Goal: Navigation & Orientation: Find specific page/section

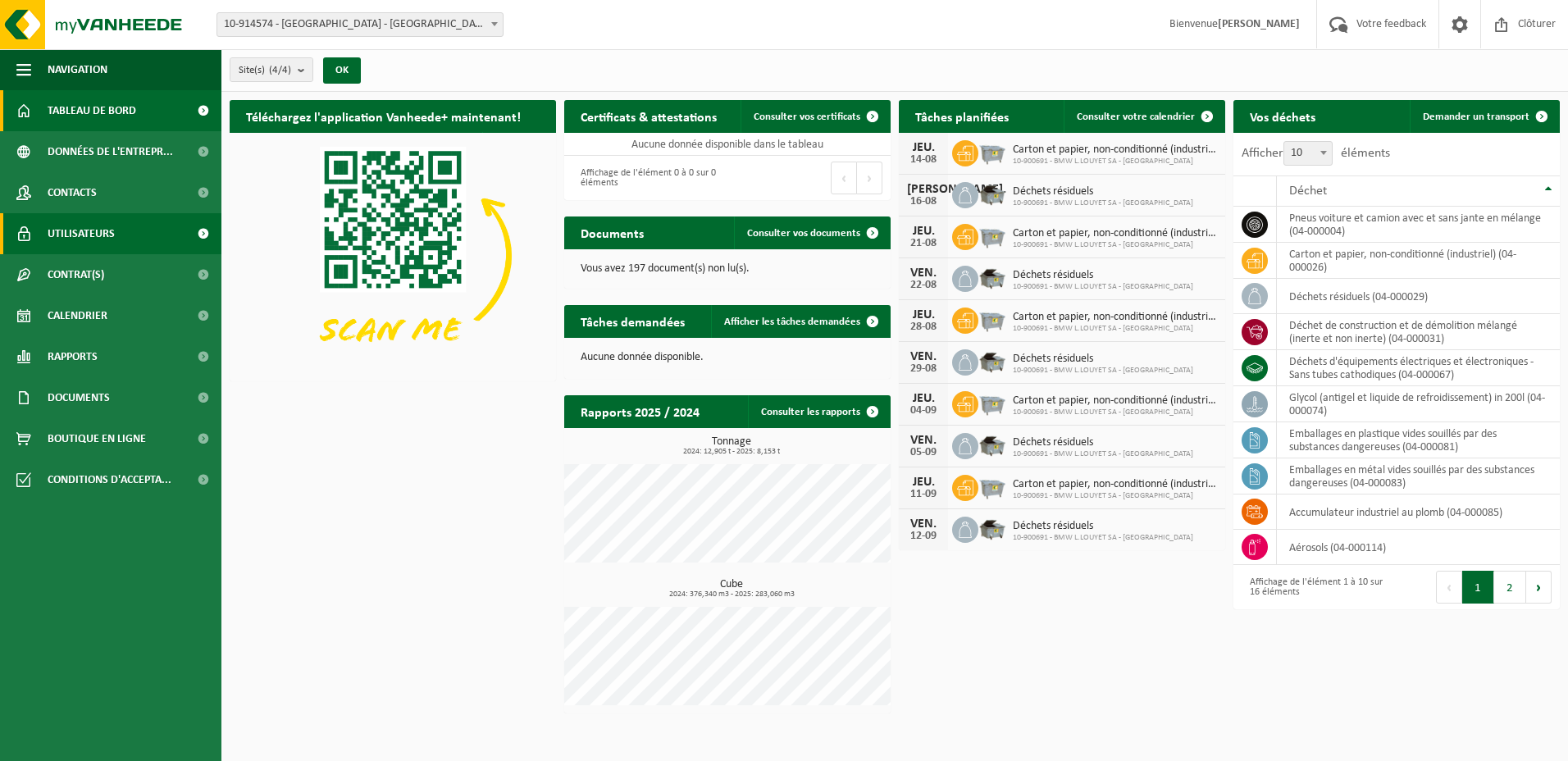
click at [94, 229] on span "Utilisateurs" at bounding box center [80, 234] width 67 height 41
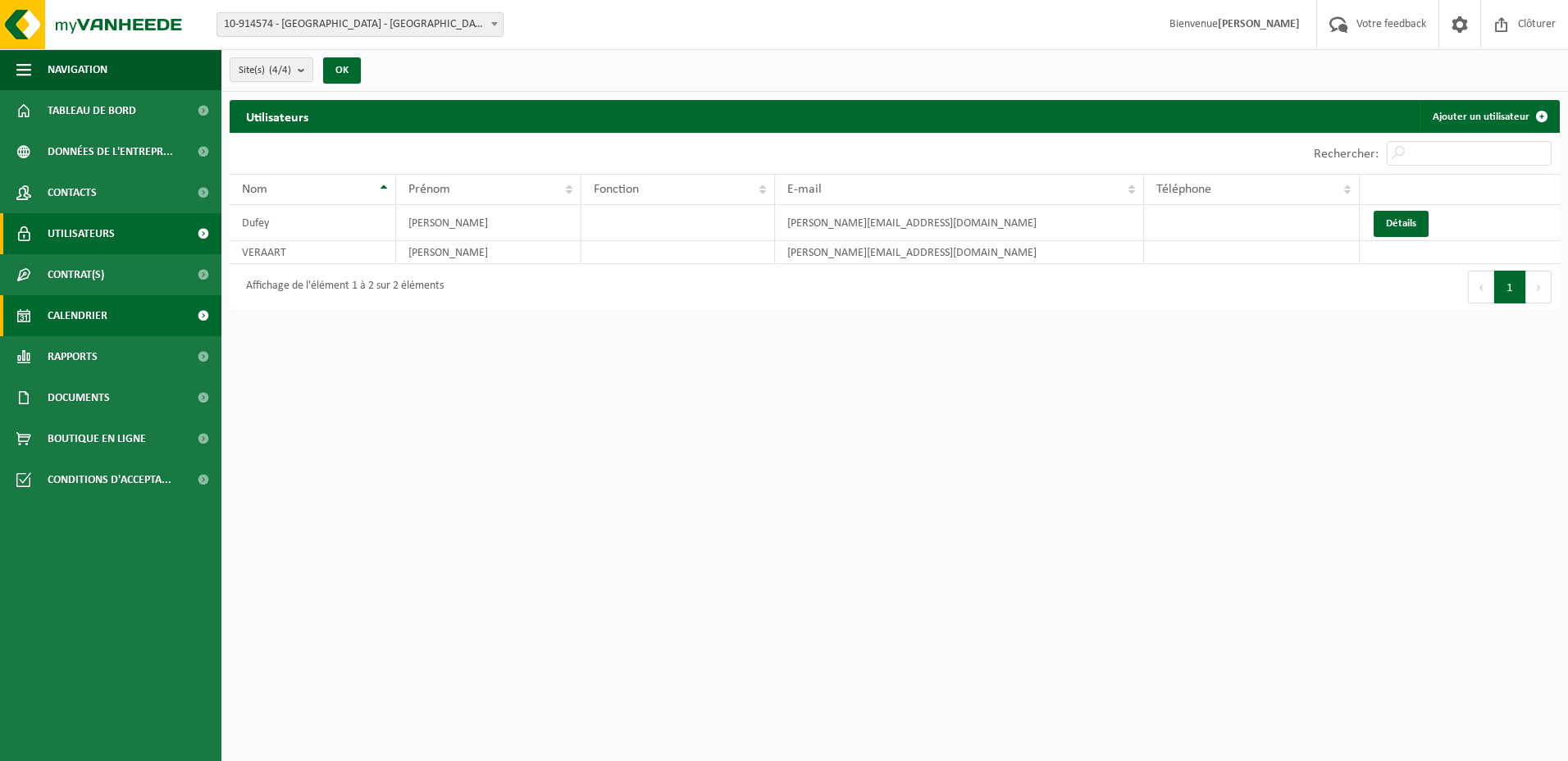
click at [103, 306] on span "Calendrier" at bounding box center [77, 316] width 60 height 41
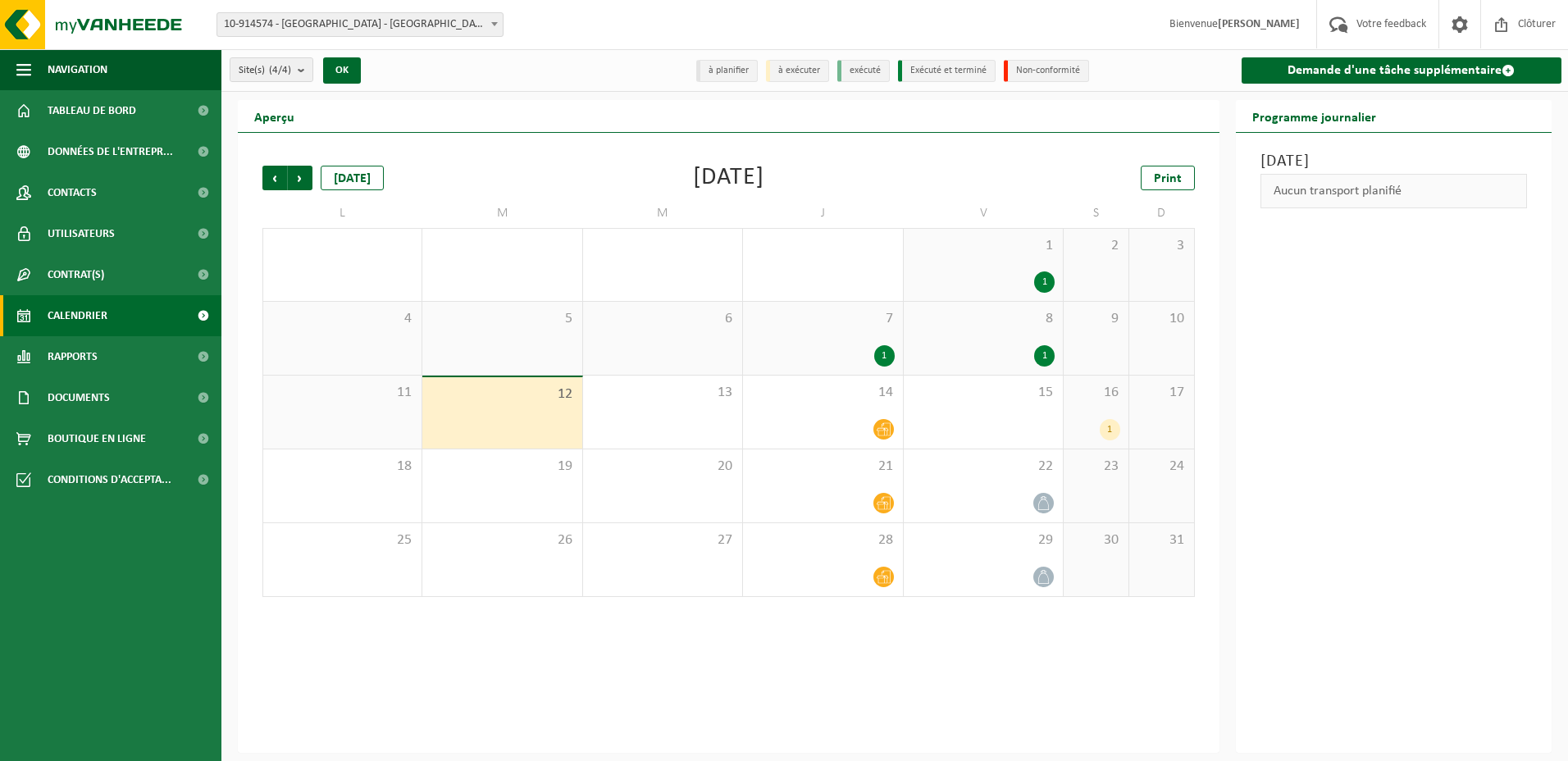
click at [1363, 403] on div "[DATE] Aucun transport planifié" at bounding box center [1394, 443] width 317 height 620
click at [813, 323] on span "7" at bounding box center [822, 319] width 143 height 18
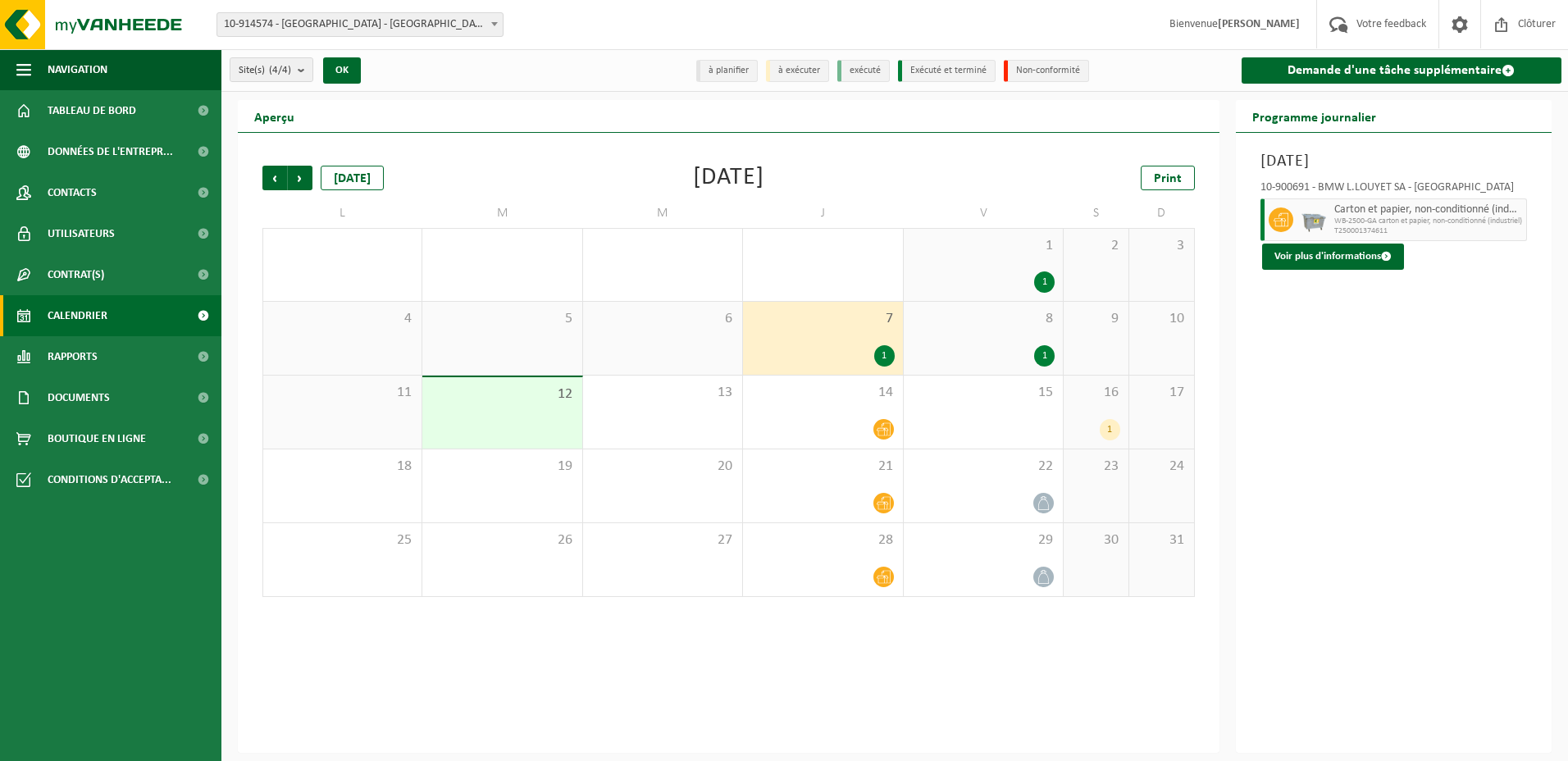
click at [947, 333] on div "8 1" at bounding box center [983, 338] width 159 height 73
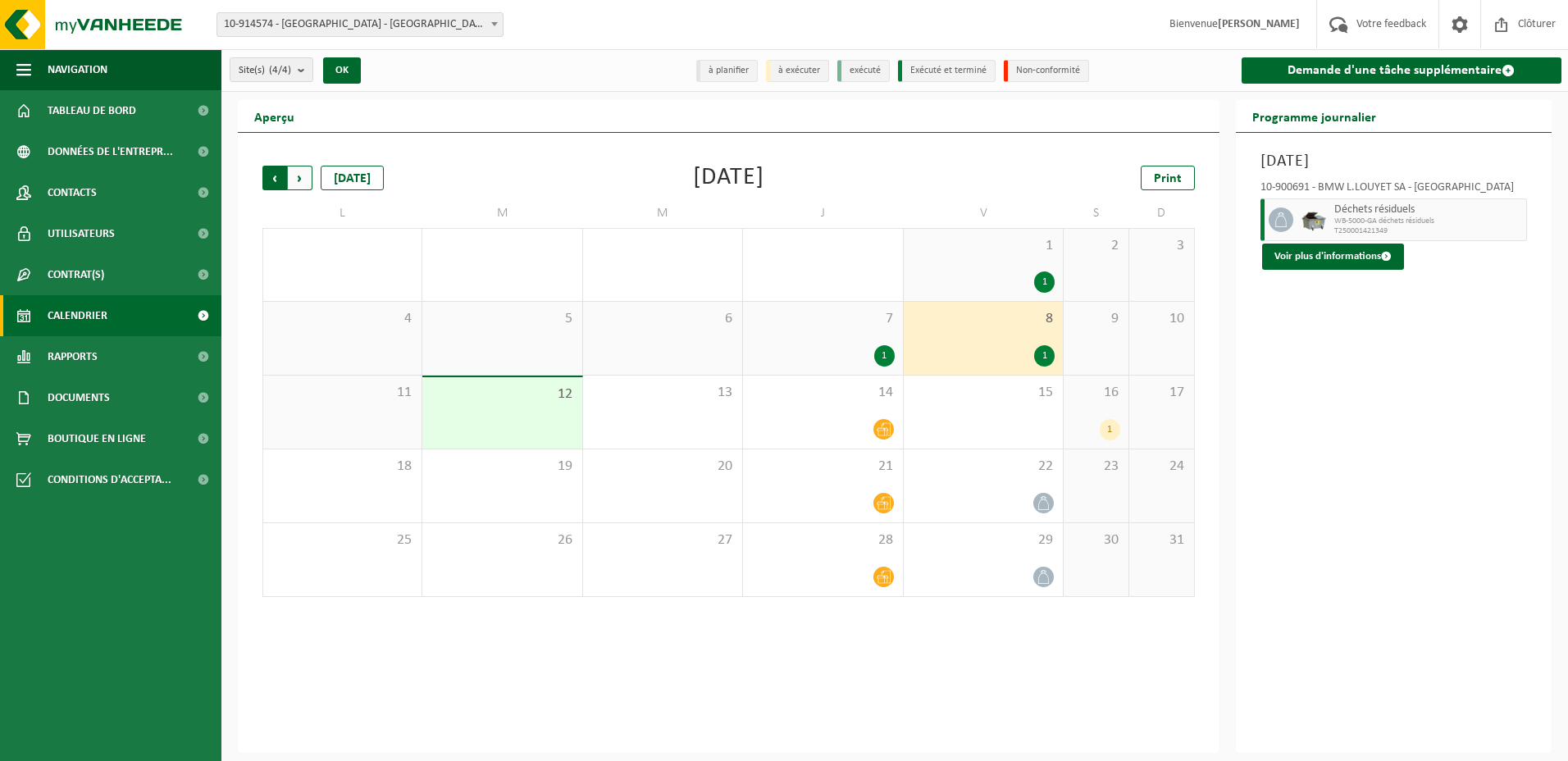
click at [300, 178] on span "Suivant" at bounding box center [301, 178] width 25 height 25
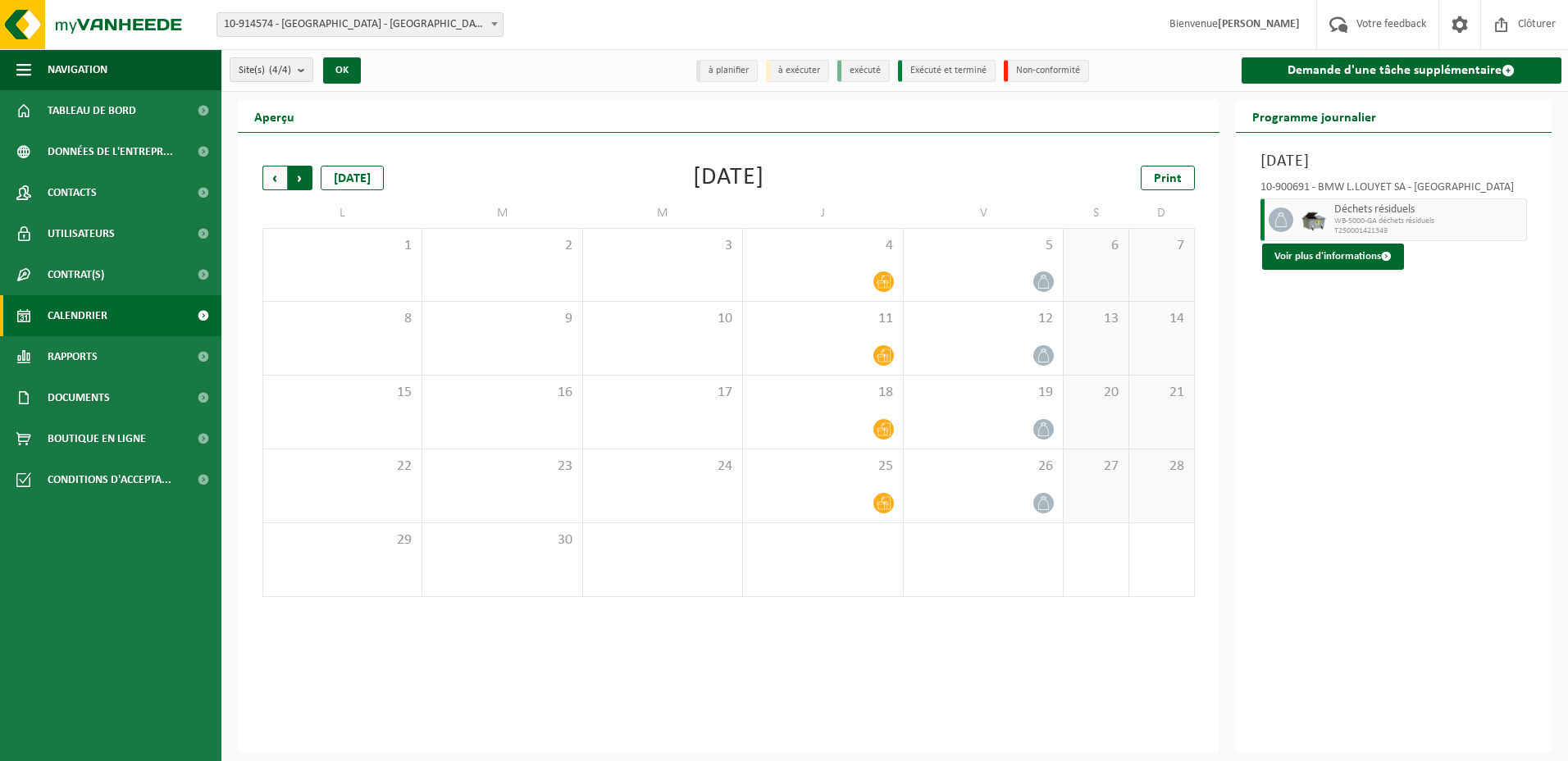
click at [270, 182] on span "Précédent" at bounding box center [275, 178] width 25 height 25
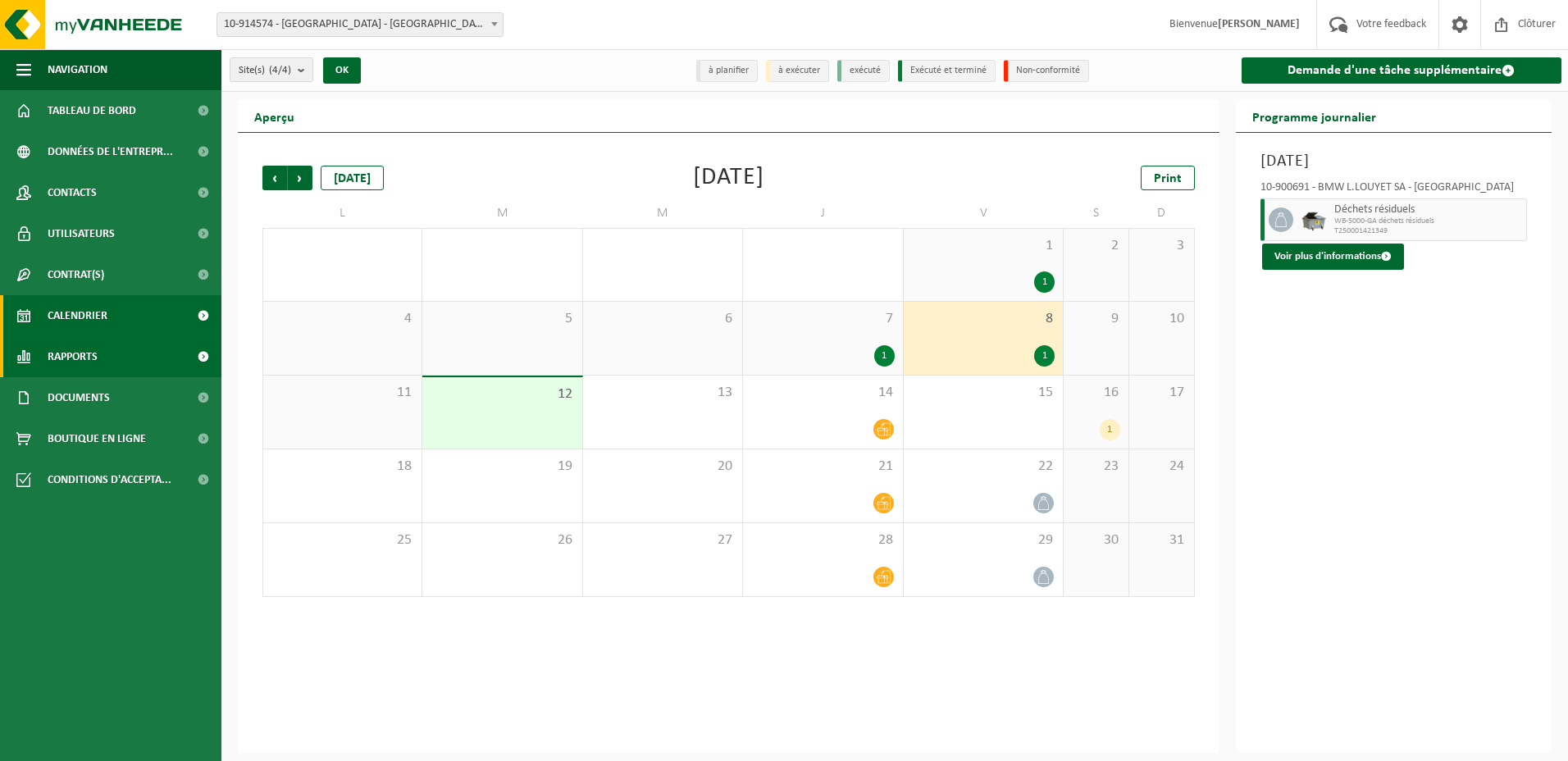
click at [111, 365] on link "Rapports" at bounding box center [111, 357] width 221 height 41
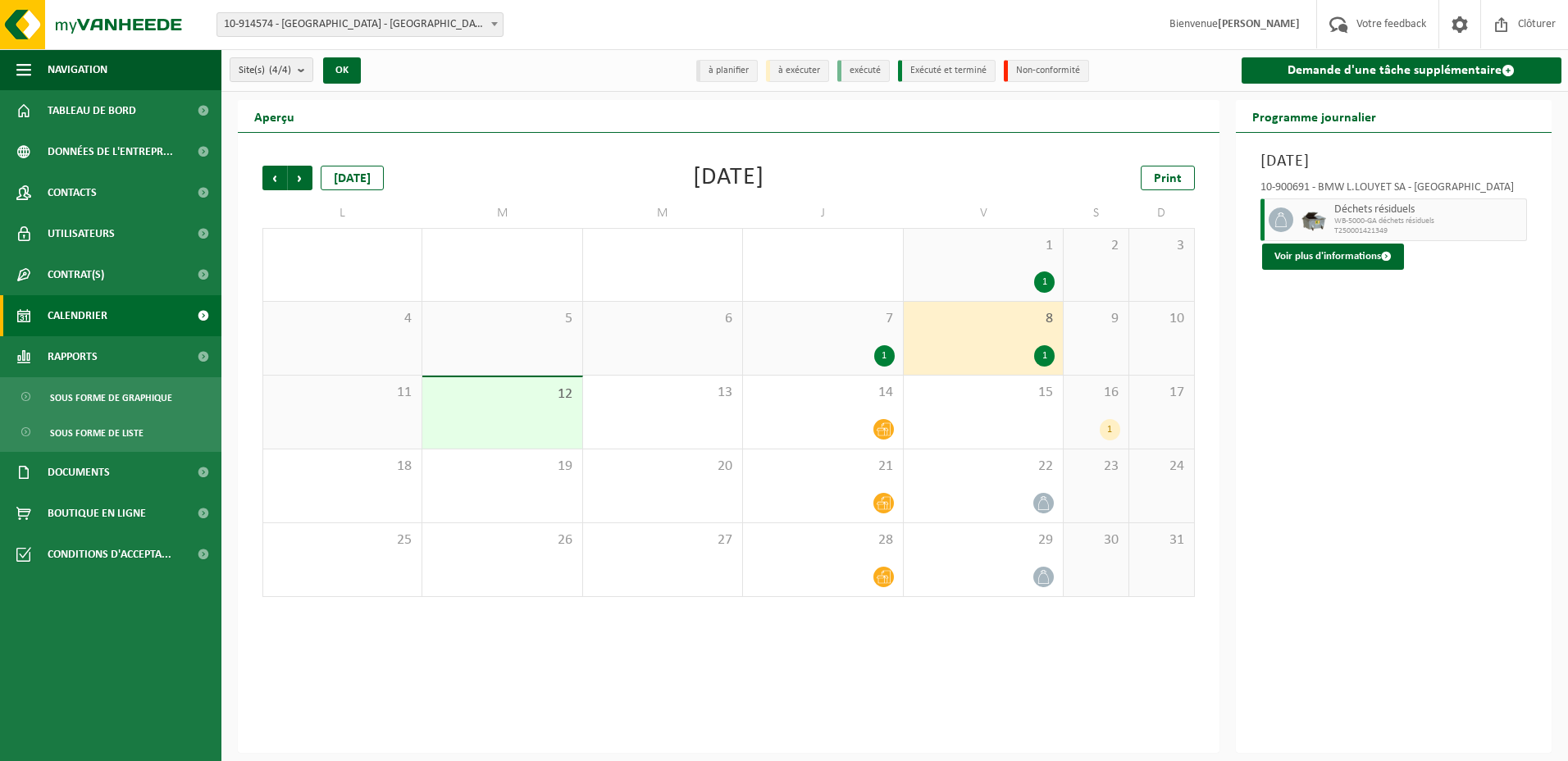
click at [111, 317] on link "Calendrier" at bounding box center [111, 316] width 221 height 41
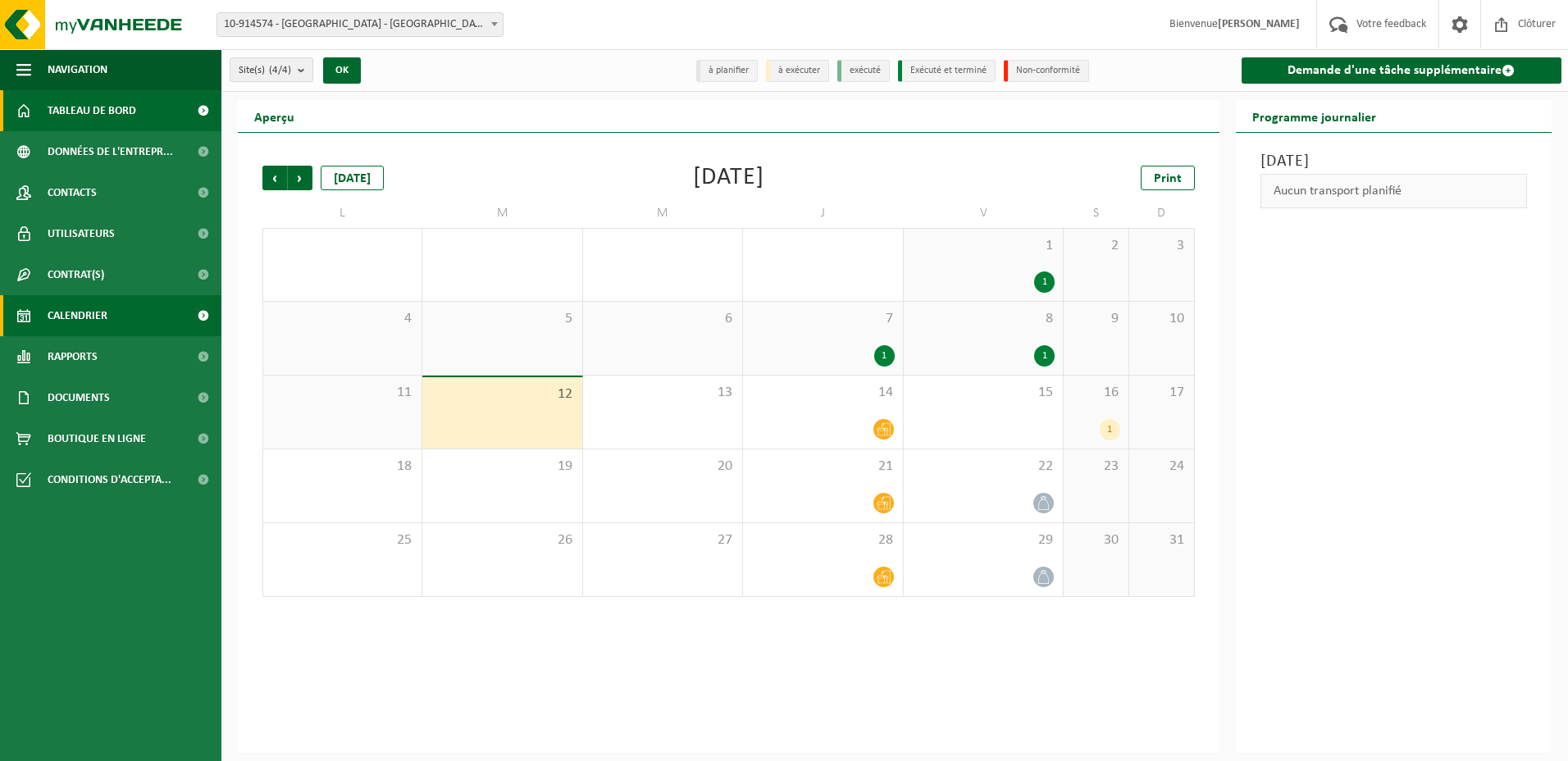
click at [114, 120] on span "Tableau de bord" at bounding box center [91, 111] width 88 height 41
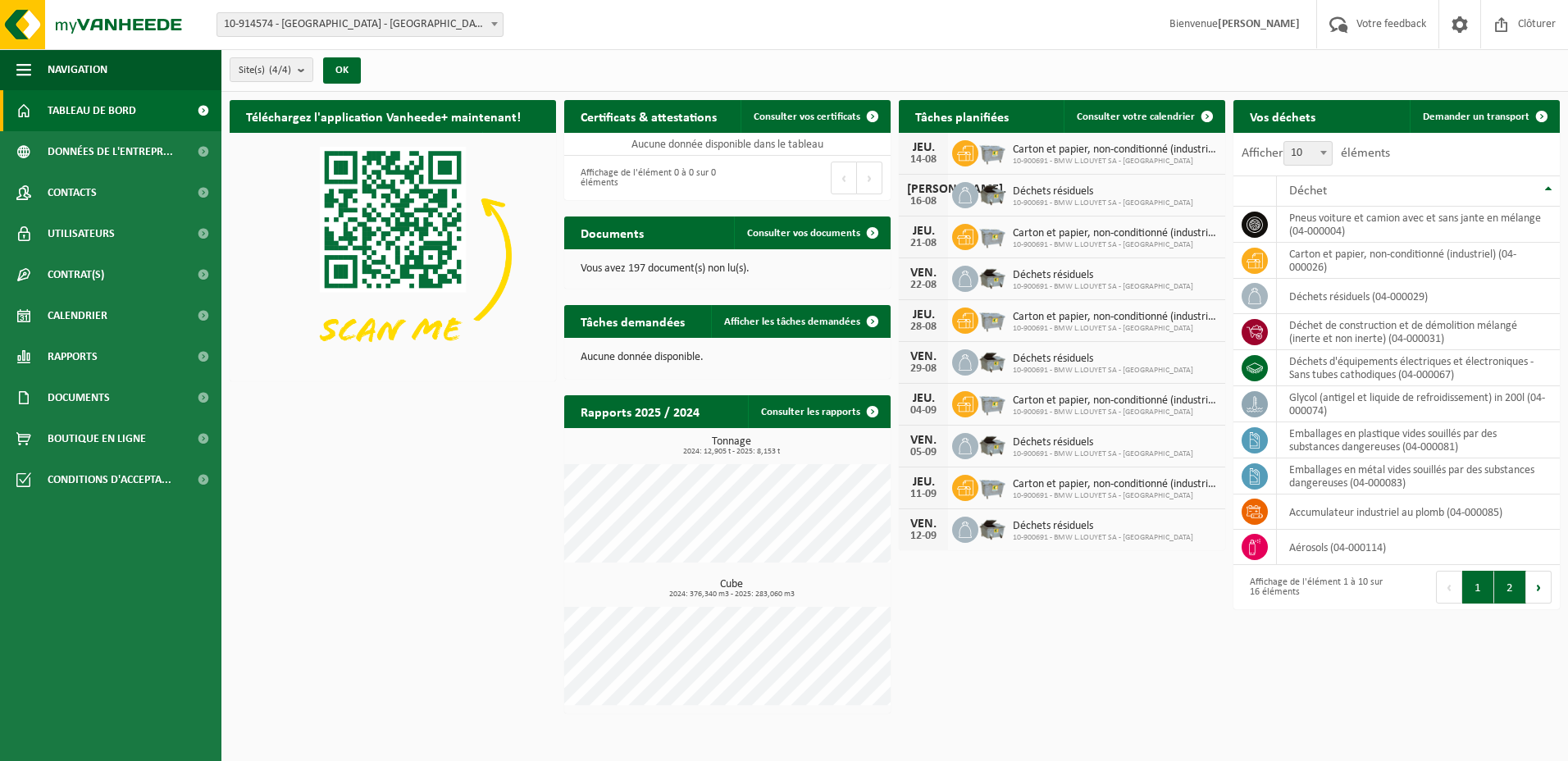
click at [1514, 582] on button "2" at bounding box center [1511, 587] width 32 height 33
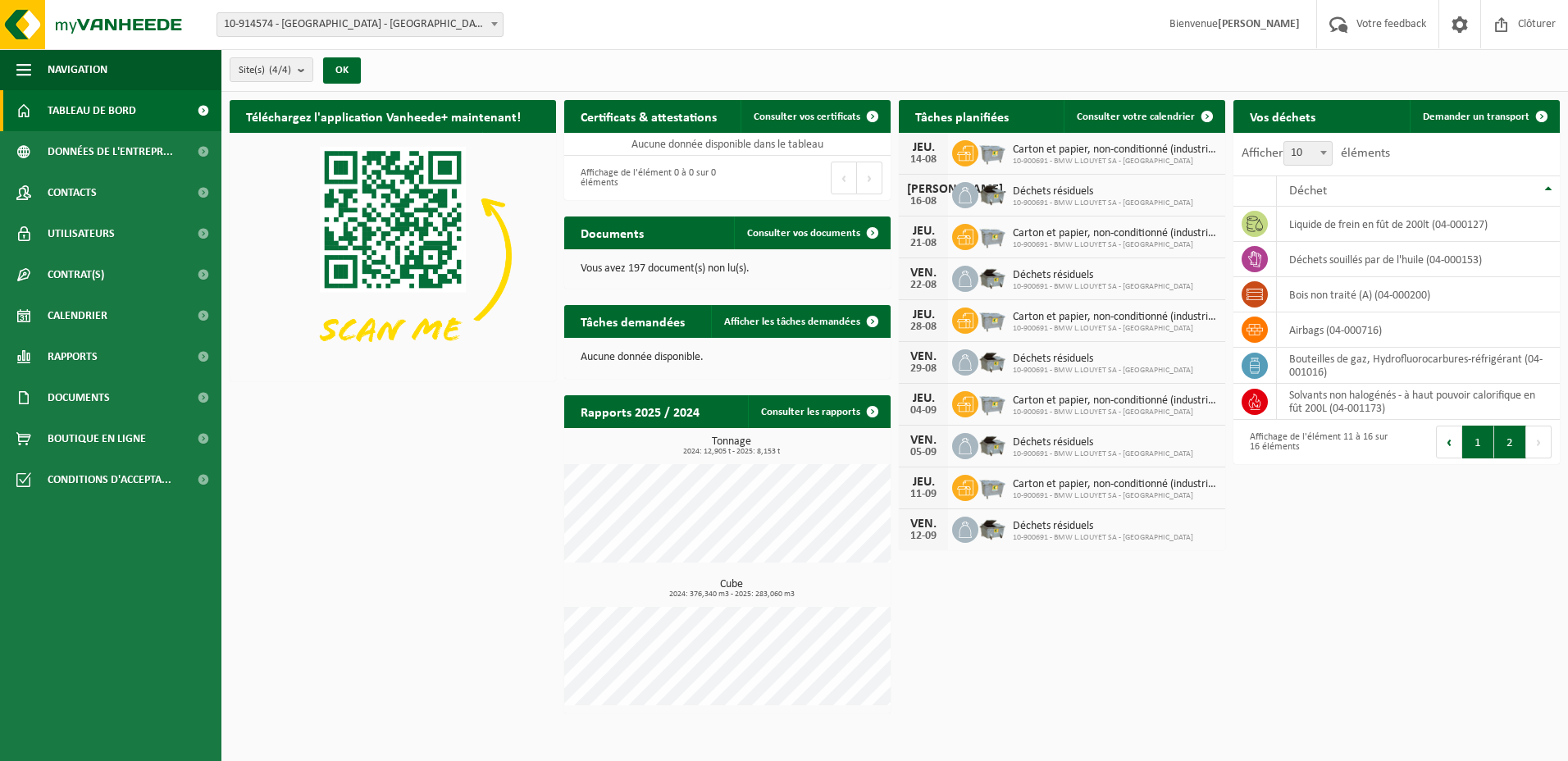
click at [1475, 454] on button "1" at bounding box center [1479, 442] width 32 height 33
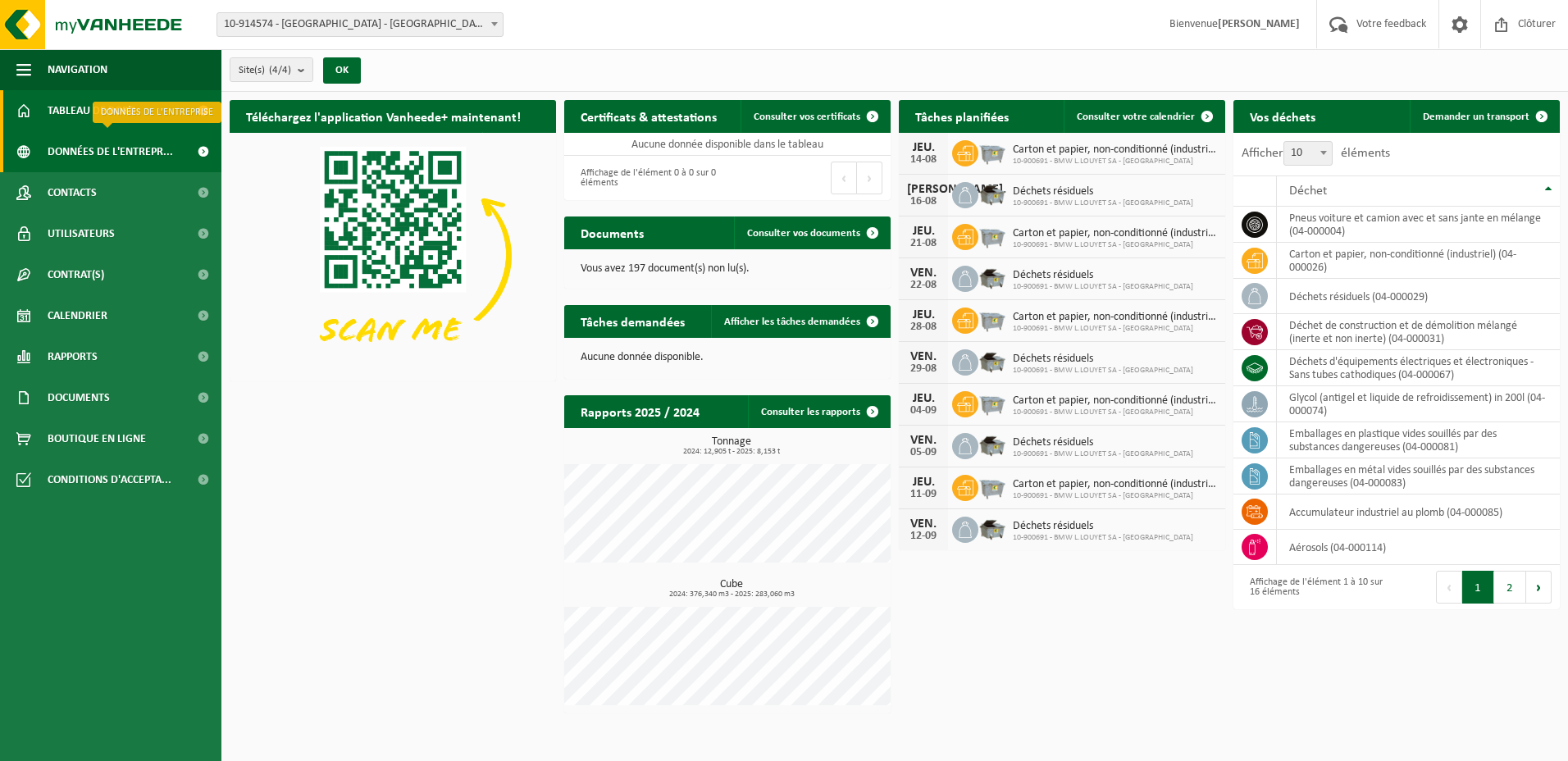
click at [151, 152] on span "Données de l'entrepr..." at bounding box center [110, 152] width 126 height 41
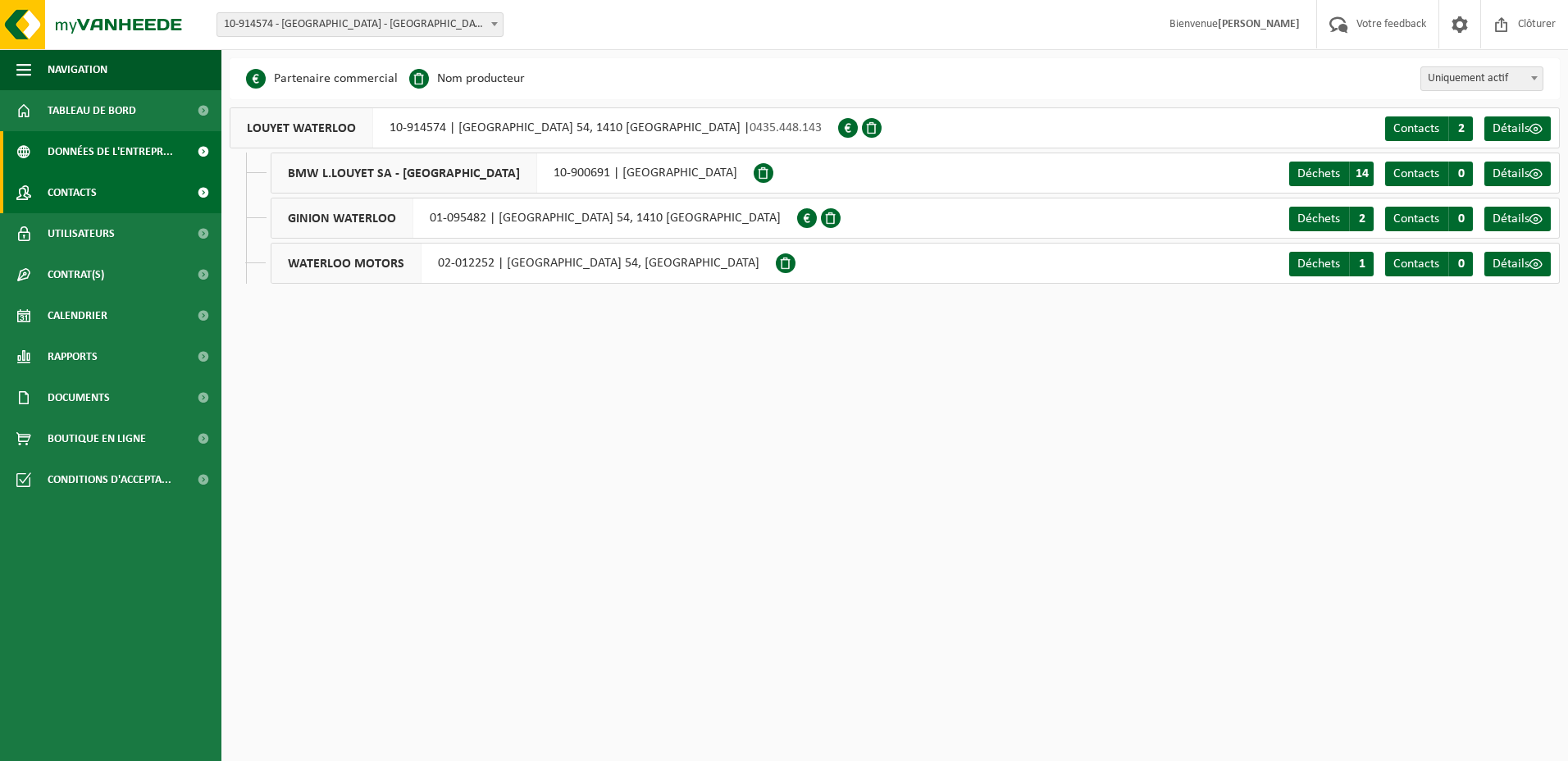
click at [141, 188] on link "Contacts" at bounding box center [111, 193] width 221 height 41
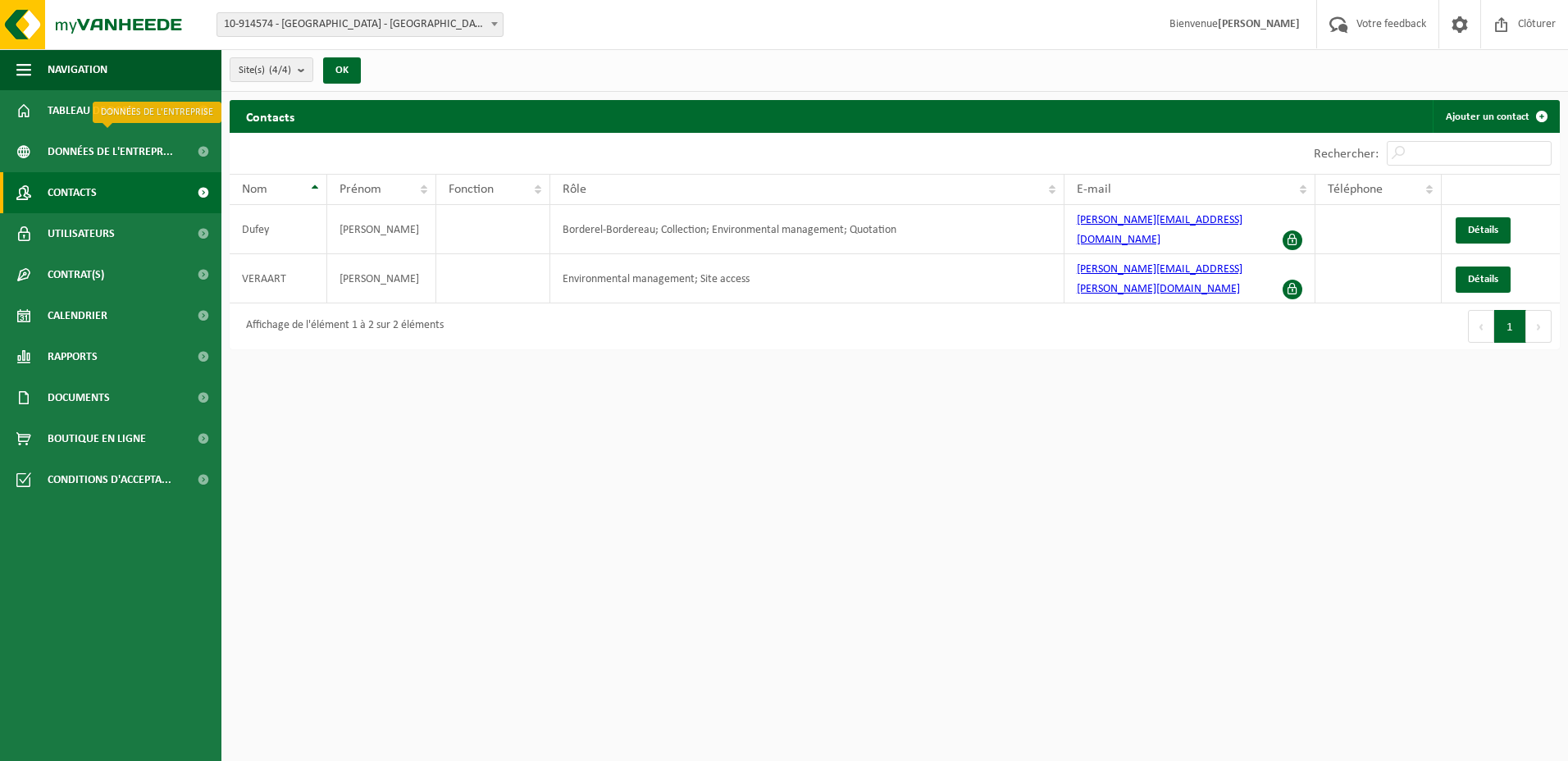
click at [145, 159] on span "Données de l'entrepr..." at bounding box center [110, 152] width 126 height 41
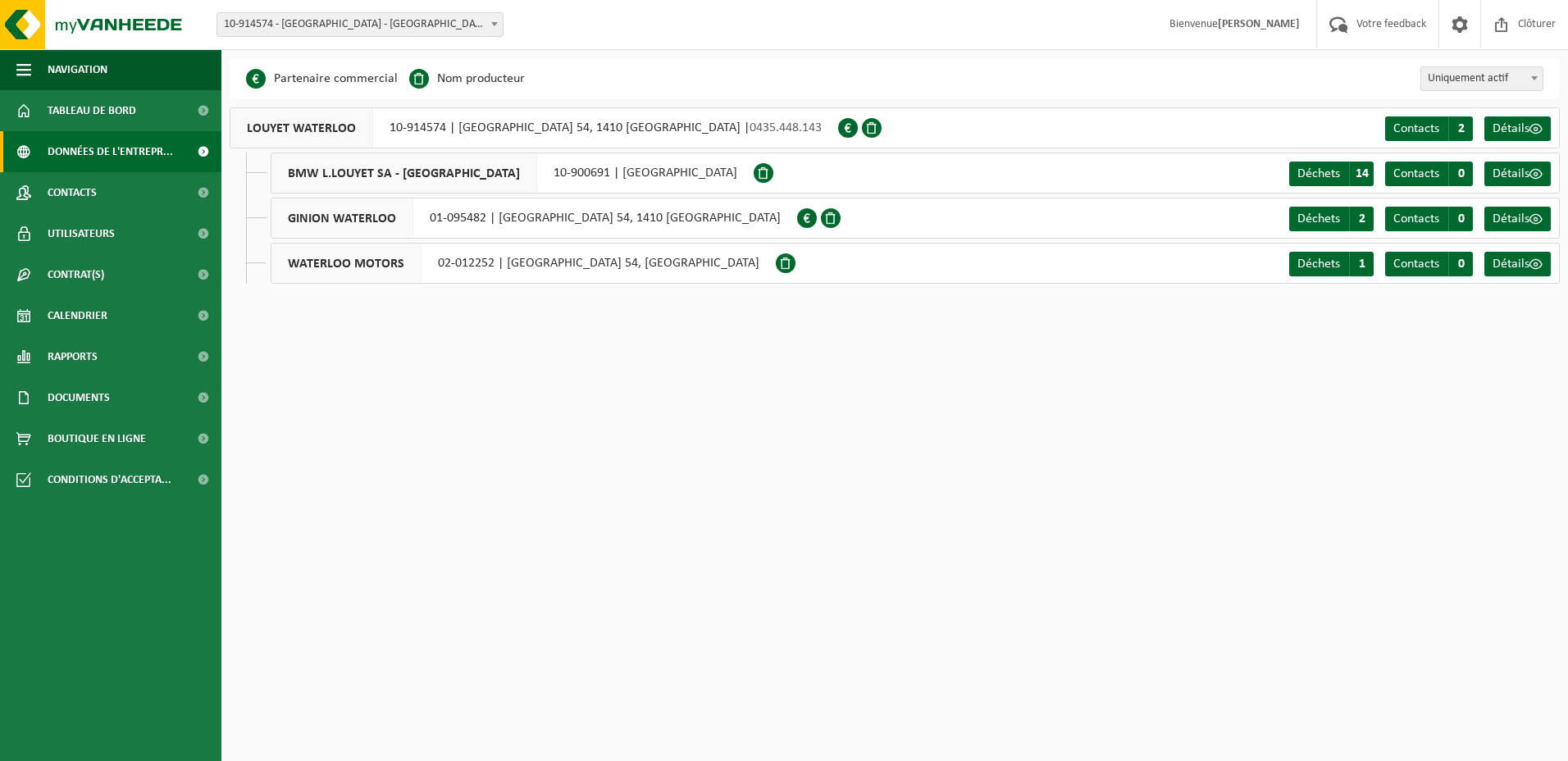
click at [517, 191] on div "BMW L.LOUYET SA - WATERLOO 10-900691 | CHAUSSÉE DE BRUXELLES 54, 1410 WATERLOO" at bounding box center [512, 173] width 483 height 41
click at [1259, 177] on div "BMW L.LOUYET SA - WATERLOO 10-900691 | CHAUSSÉE DE BRUXELLES 54, 1410 WATERLOO …" at bounding box center [915, 173] width 1290 height 41
click at [1515, 178] on span "Détails" at bounding box center [1511, 174] width 37 height 13
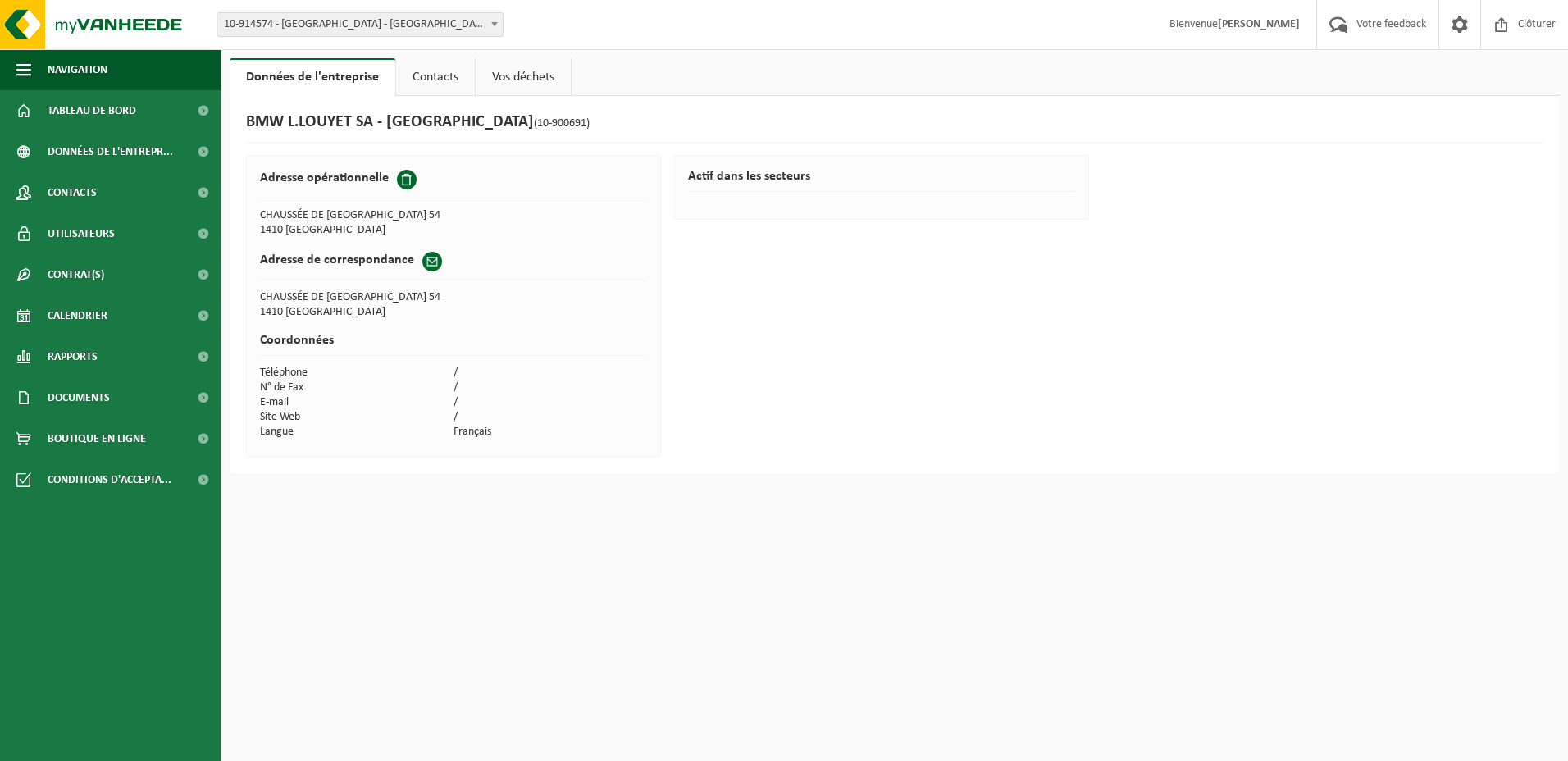
click at [467, 80] on link "Contacts" at bounding box center [435, 77] width 78 height 37
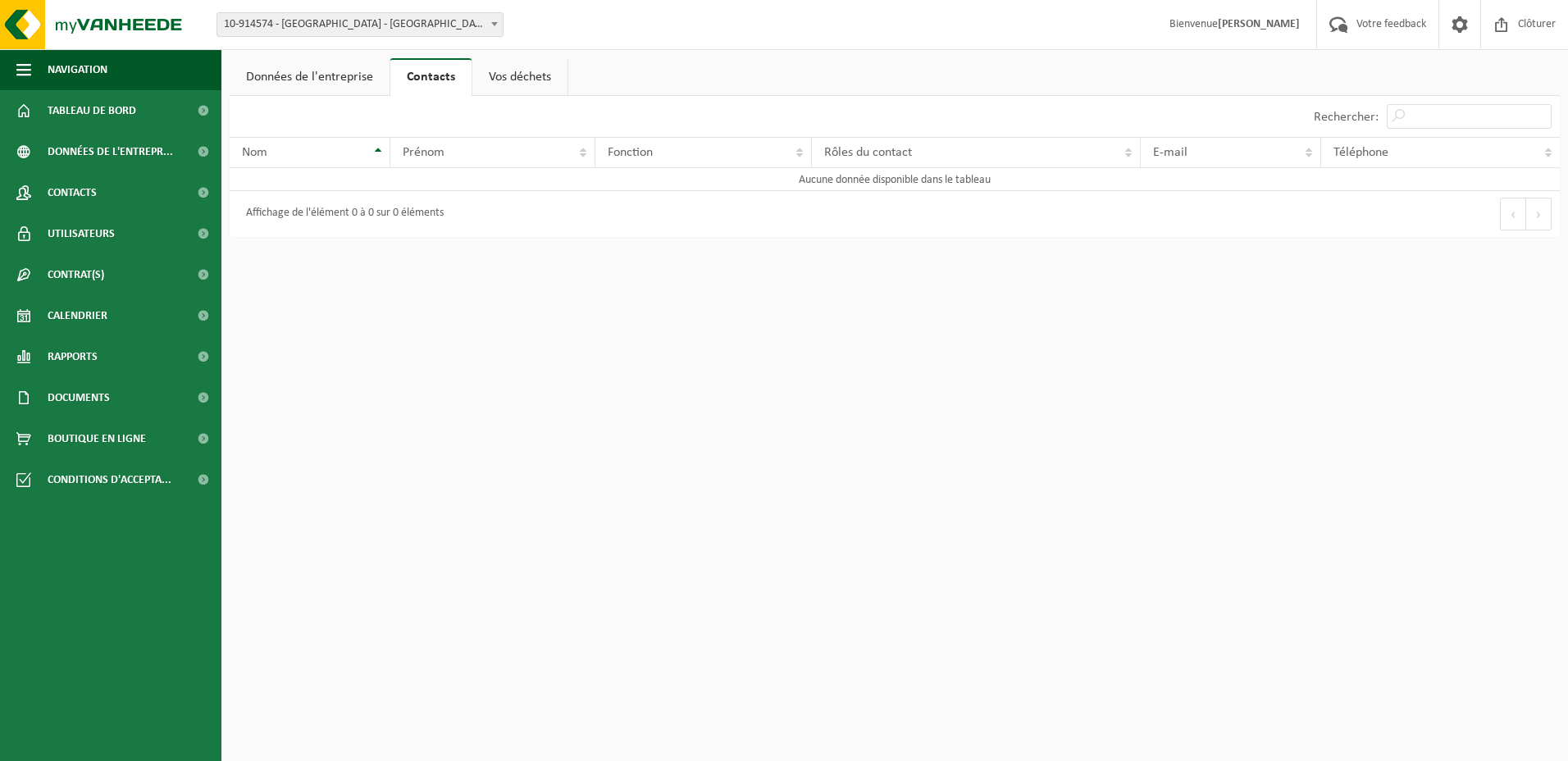
click at [519, 79] on link "Vos déchets" at bounding box center [520, 77] width 95 height 37
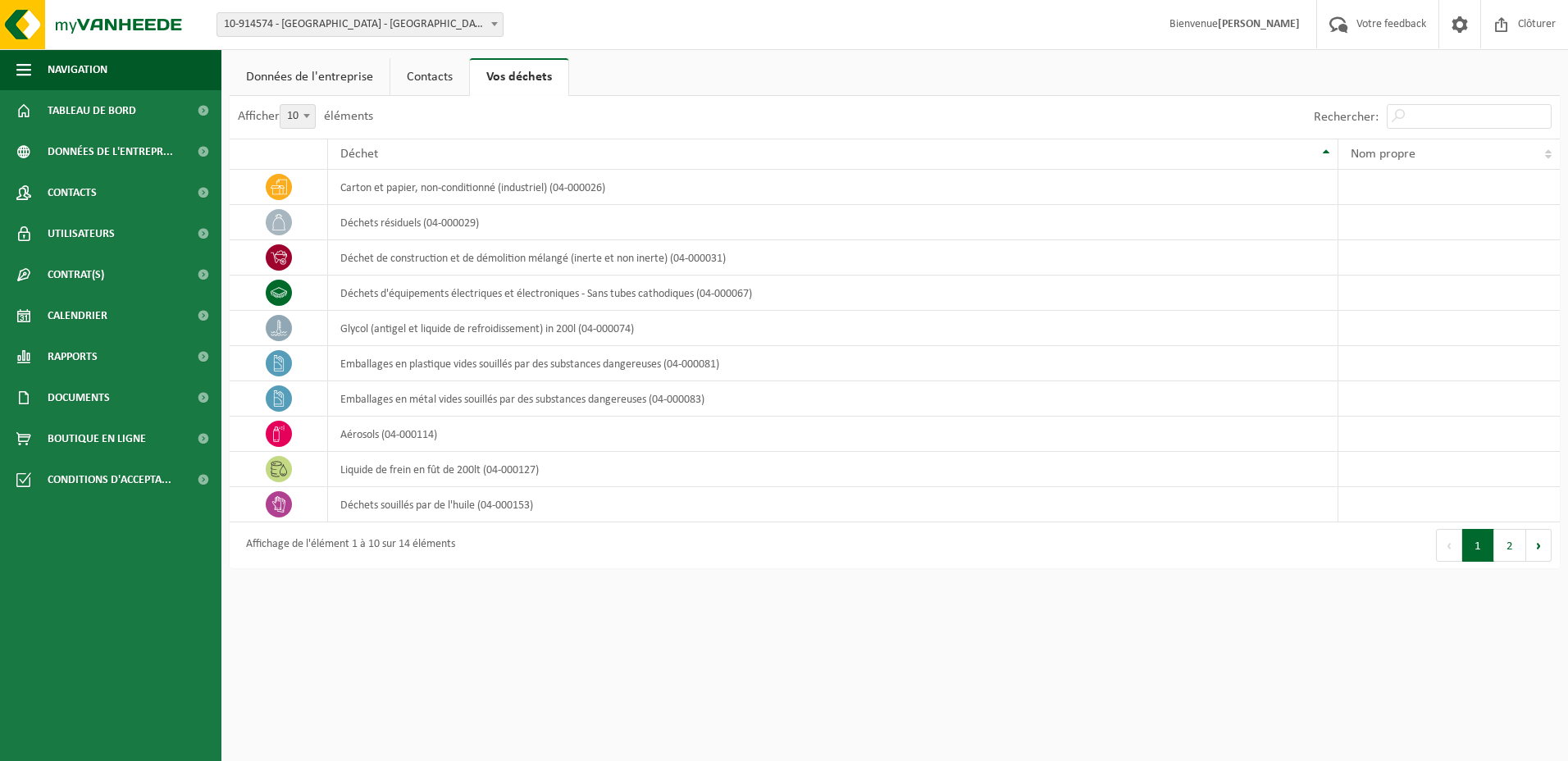
click at [431, 84] on link "Contacts" at bounding box center [430, 77] width 78 height 37
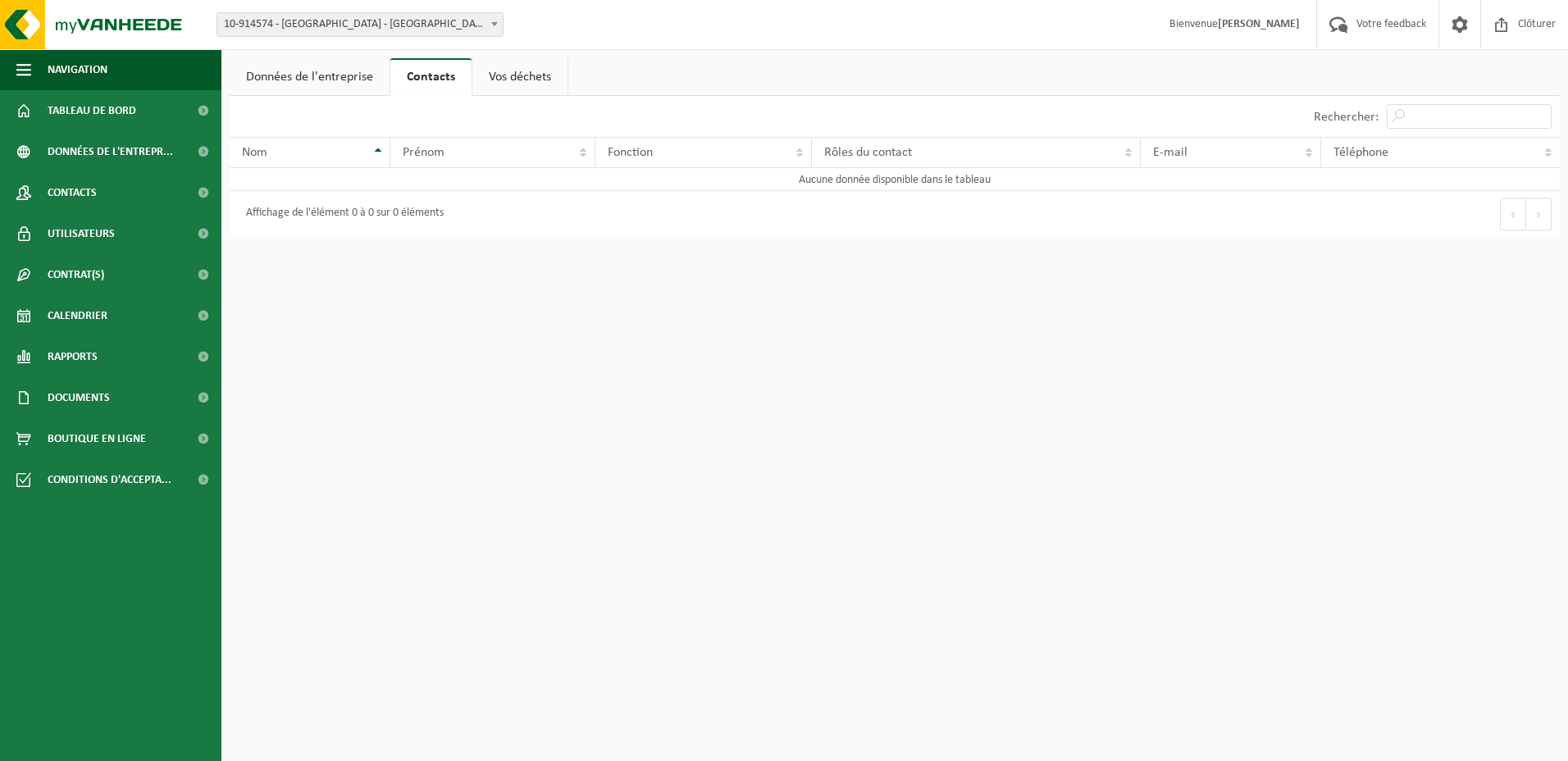
click at [295, 79] on link "Données de l'entreprise" at bounding box center [309, 77] width 160 height 37
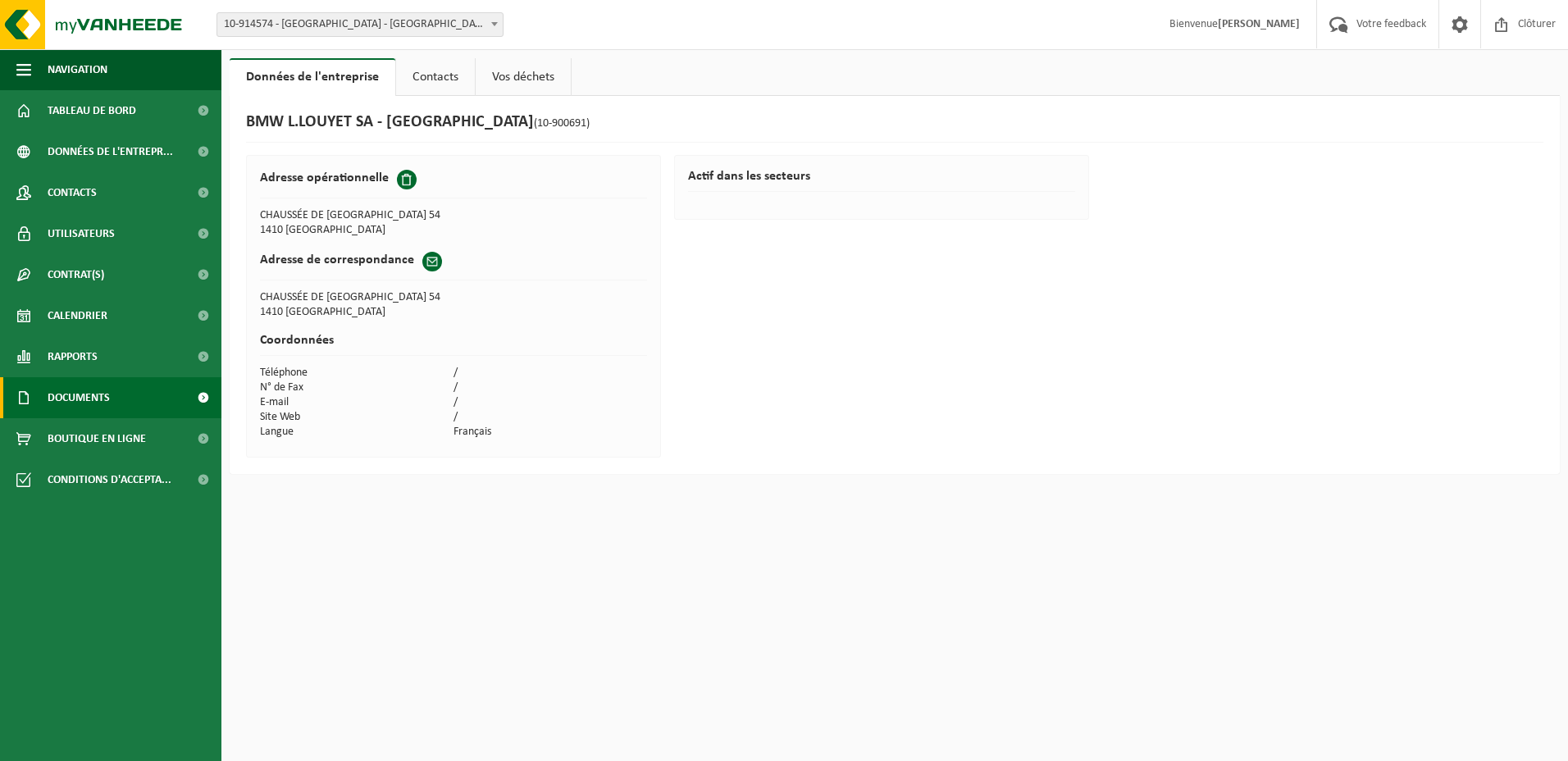
click at [144, 407] on link "Documents" at bounding box center [111, 398] width 221 height 41
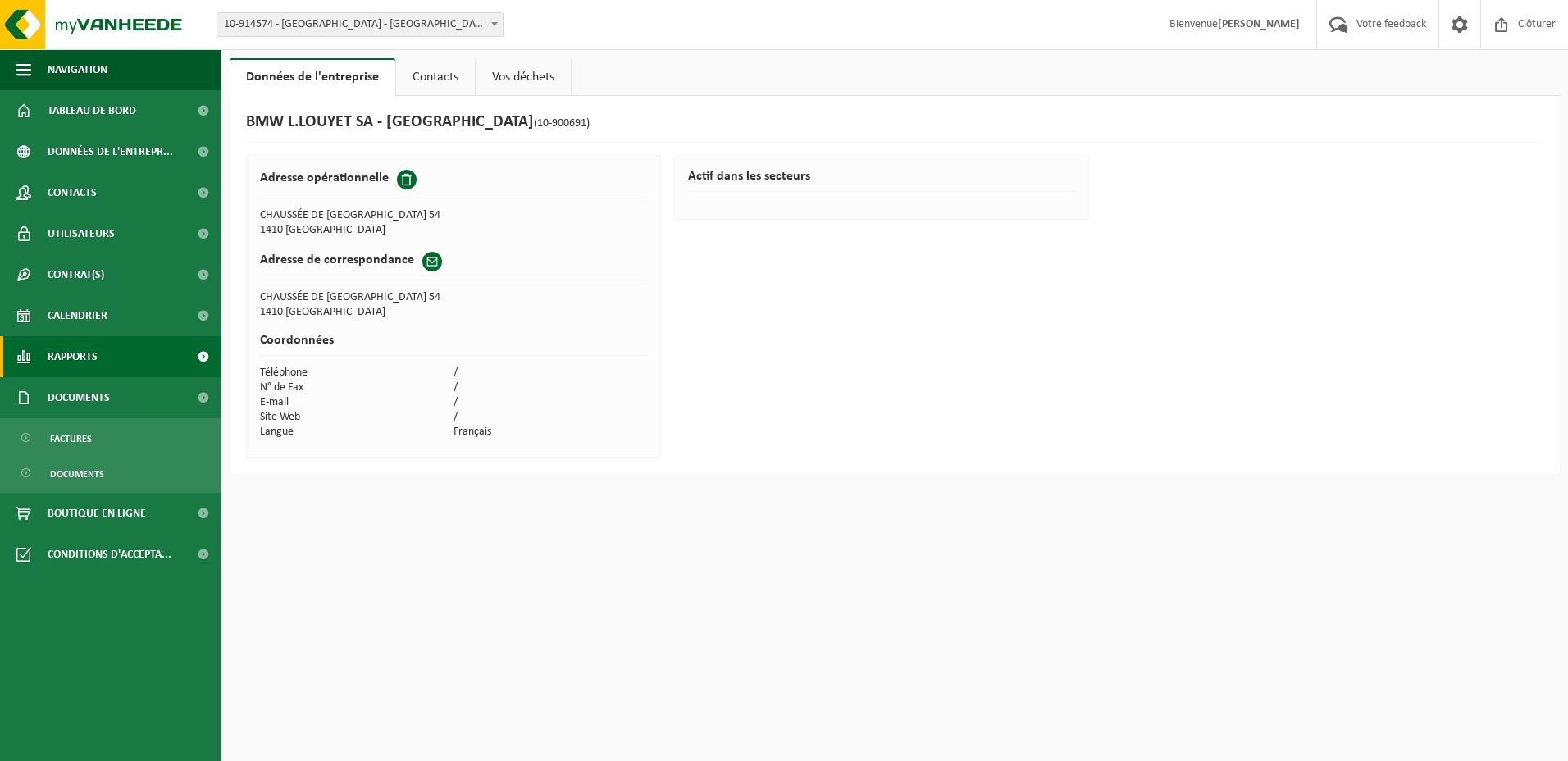
click at [139, 363] on link "Rapports" at bounding box center [111, 357] width 221 height 41
